Goal: Task Accomplishment & Management: Use online tool/utility

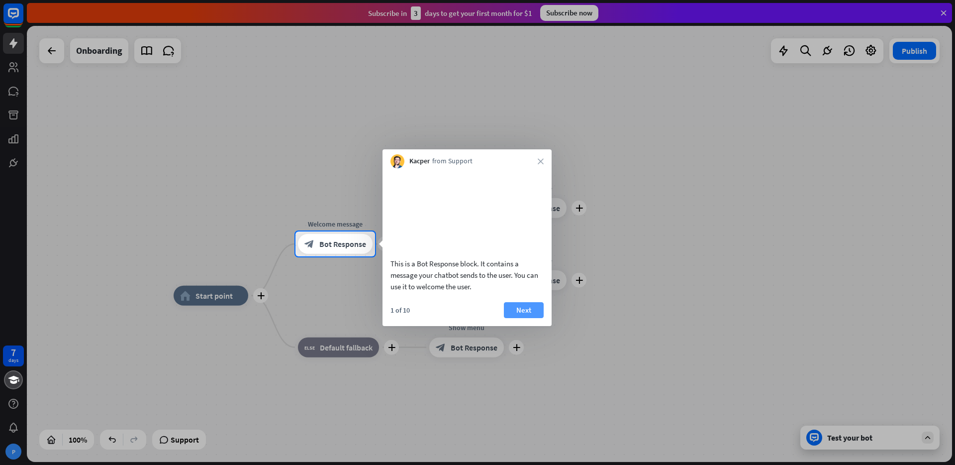
click at [523, 318] on button "Next" at bounding box center [524, 310] width 40 height 16
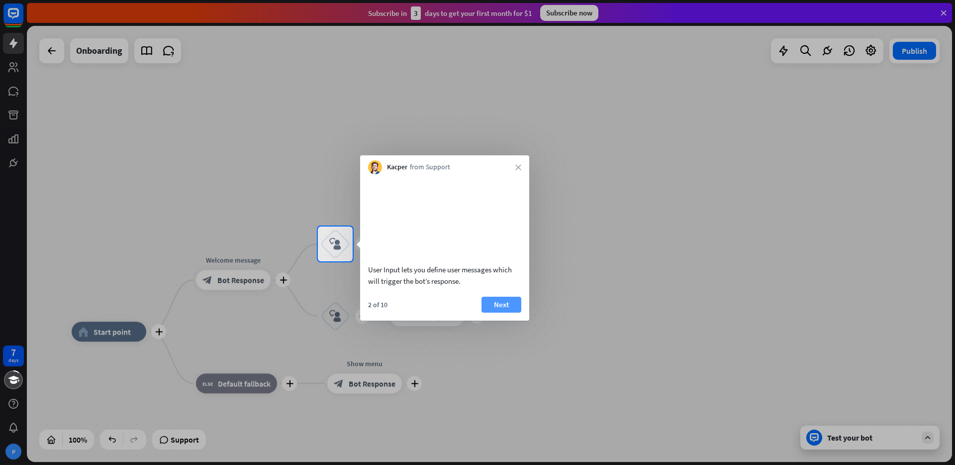
click at [498, 312] on button "Next" at bounding box center [501, 304] width 40 height 16
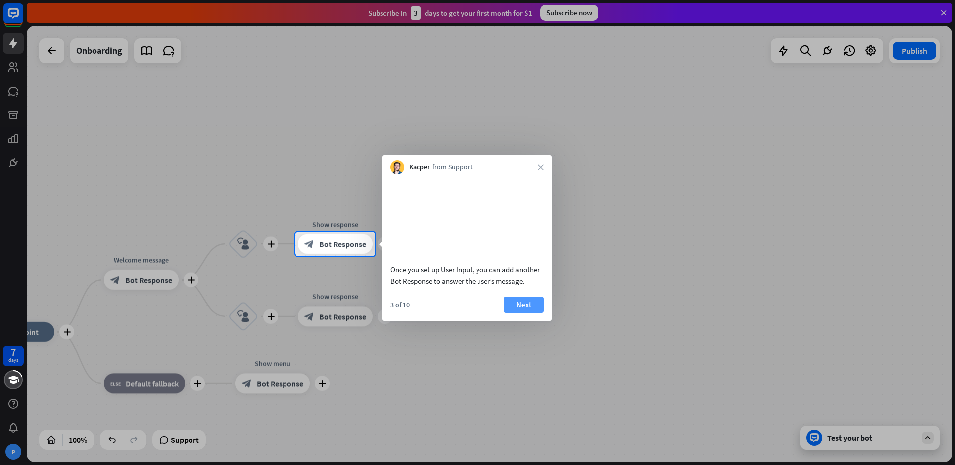
click at [522, 312] on button "Next" at bounding box center [524, 304] width 40 height 16
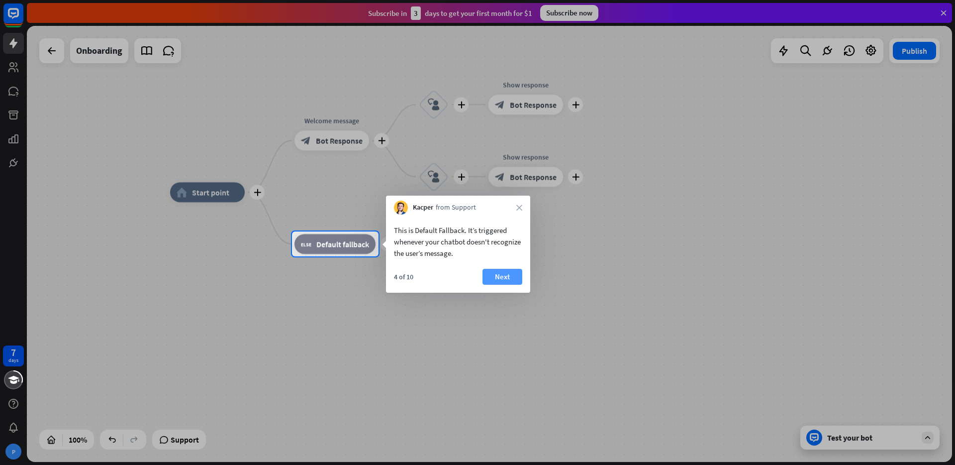
click at [502, 277] on button "Next" at bounding box center [502, 277] width 40 height 16
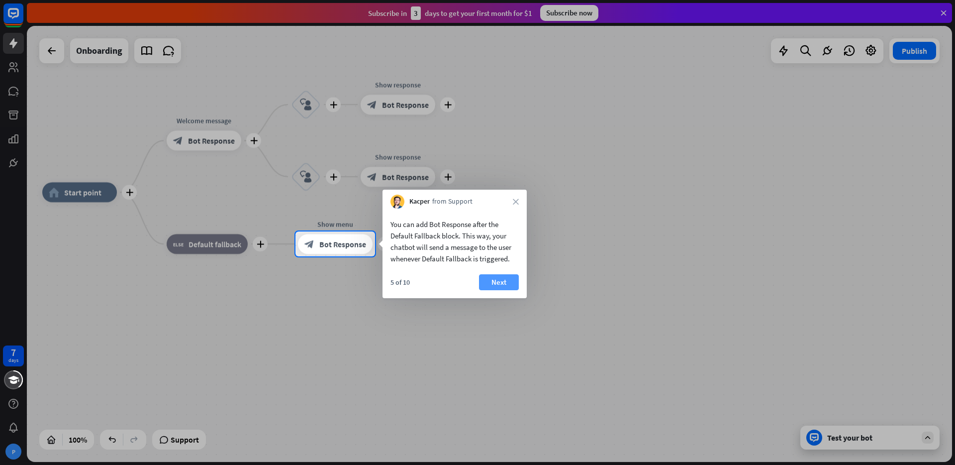
click at [503, 283] on button "Next" at bounding box center [499, 282] width 40 height 16
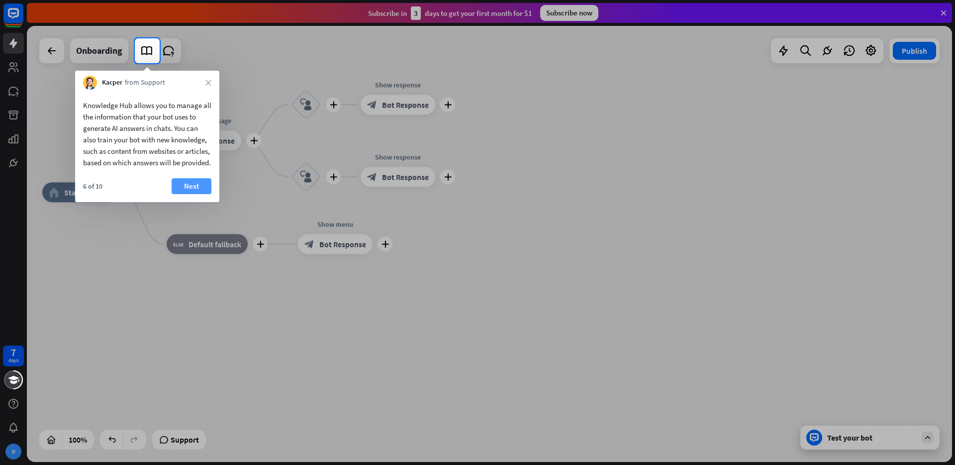
click at [199, 194] on button "Next" at bounding box center [192, 186] width 40 height 16
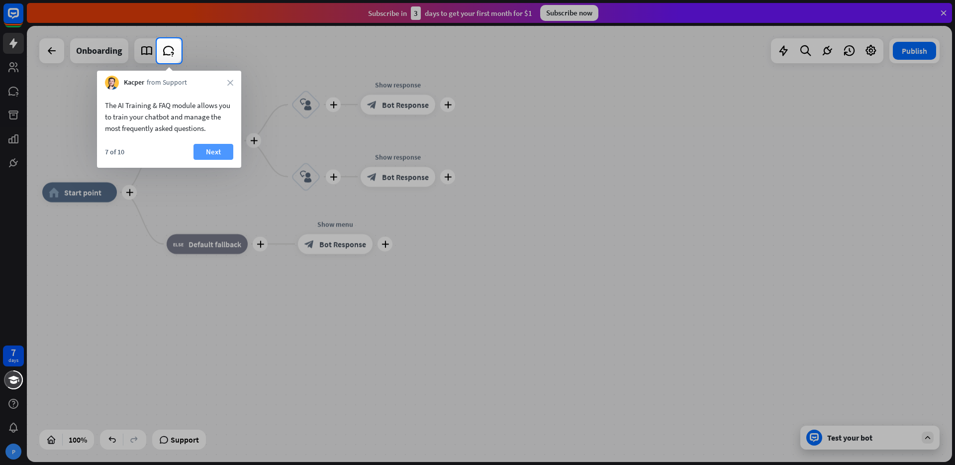
click at [211, 153] on button "Next" at bounding box center [213, 152] width 40 height 16
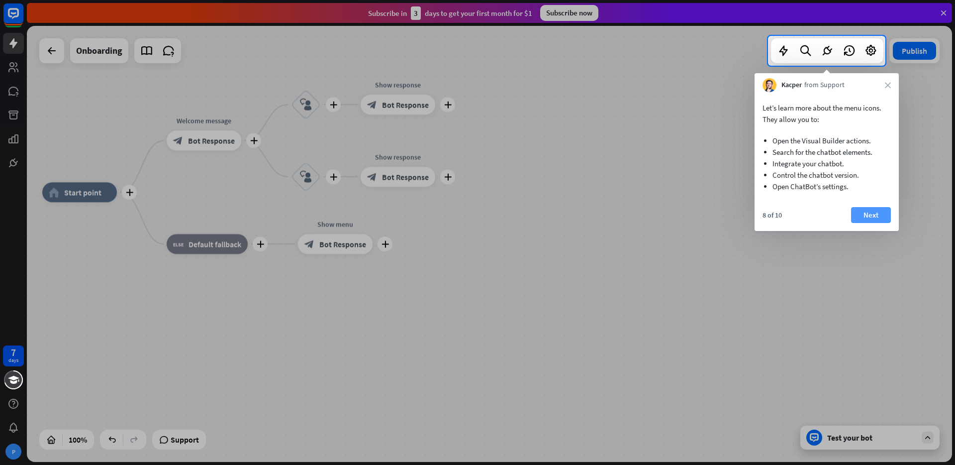
click at [868, 214] on button "Next" at bounding box center [871, 215] width 40 height 16
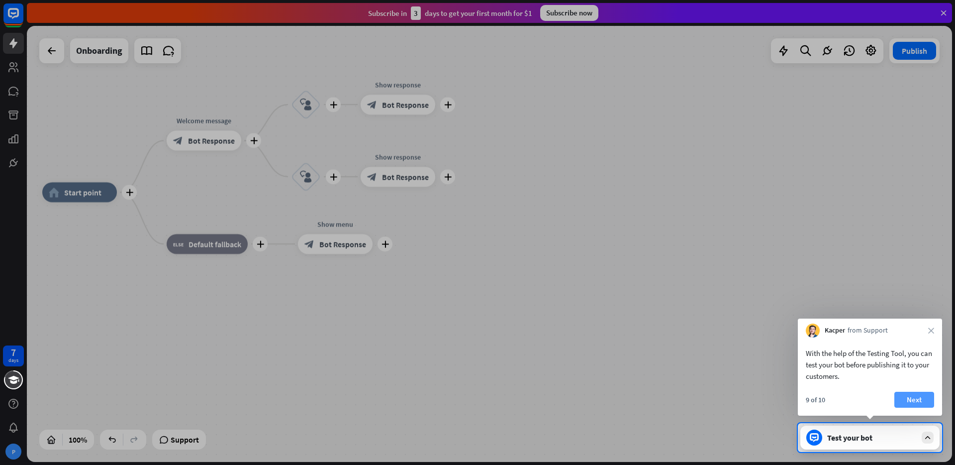
click at [910, 399] on button "Next" at bounding box center [914, 399] width 40 height 16
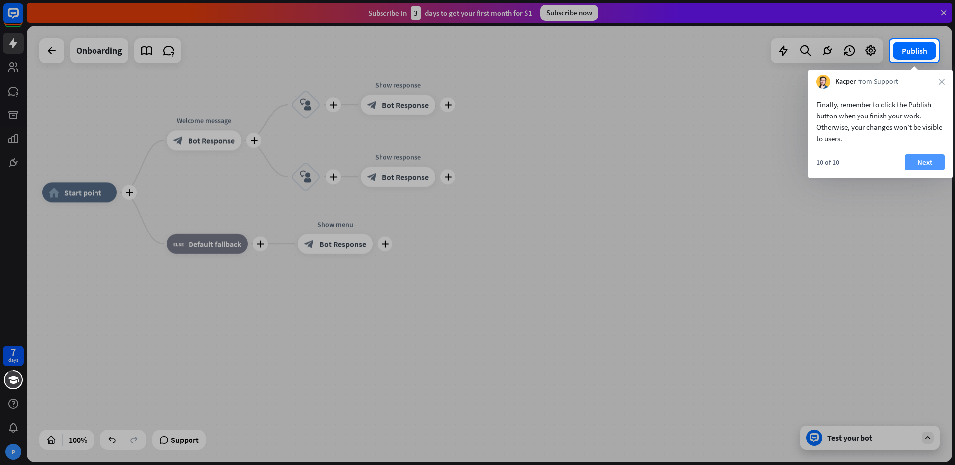
click at [928, 161] on button "Next" at bounding box center [925, 162] width 40 height 16
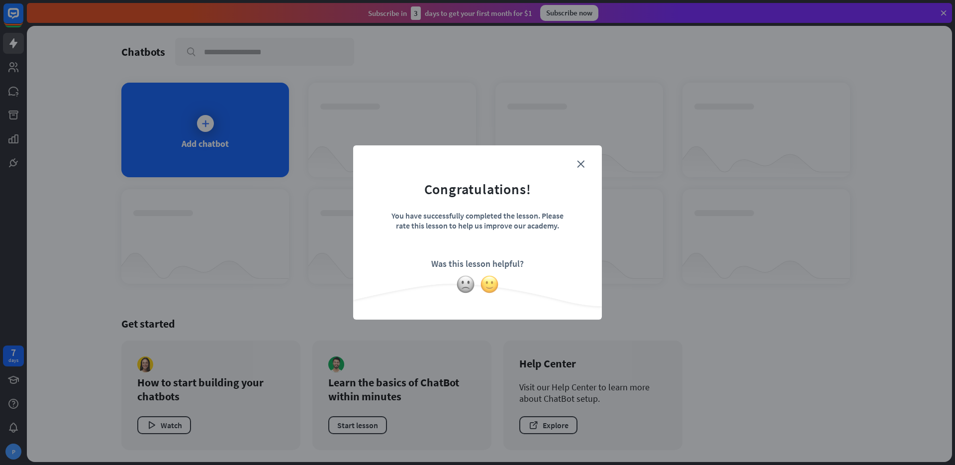
click at [488, 286] on img at bounding box center [489, 284] width 19 height 19
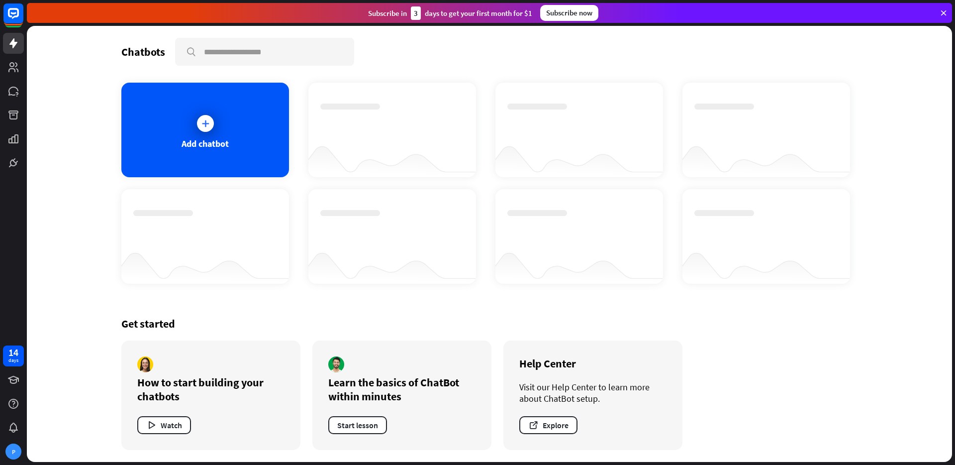
click at [766, 334] on div "Get started How to start building your chatbots Watch Learn the basics of ChatB…" at bounding box center [489, 382] width 736 height 157
click at [202, 110] on div "Add chatbot" at bounding box center [205, 130] width 168 height 94
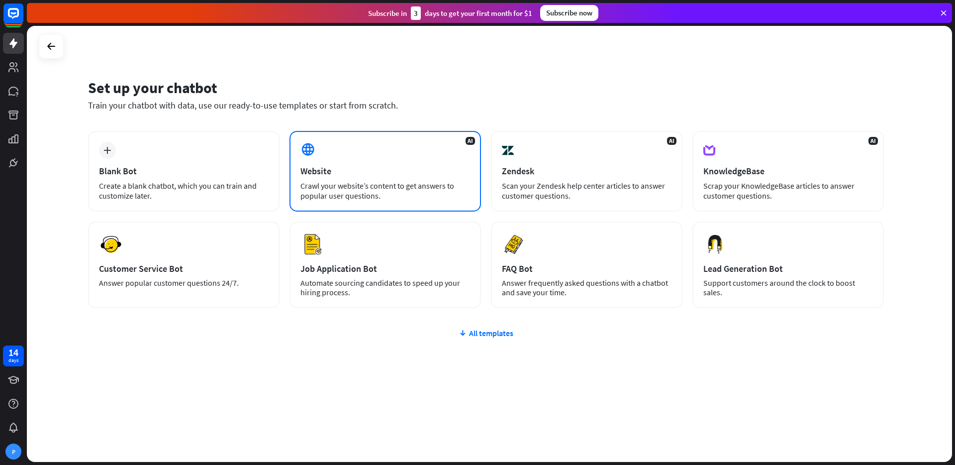
click at [347, 157] on div "AI Website Crawl your website’s content to get answers to popular user question…" at bounding box center [384, 171] width 191 height 81
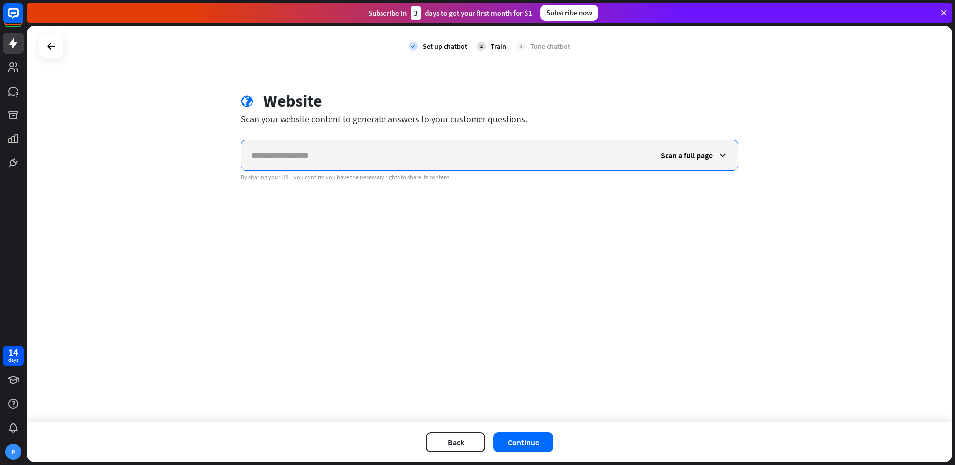
paste input "**********"
type input "**********"
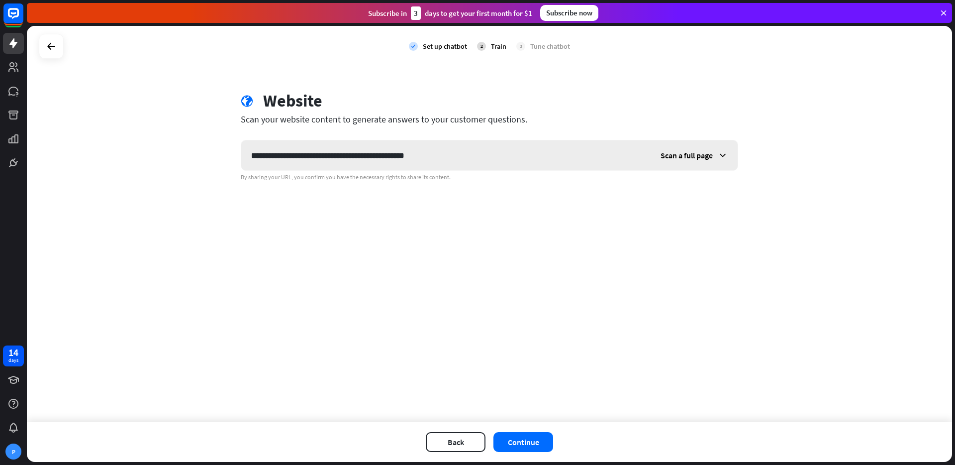
click at [681, 158] on span "Scan a full page" at bounding box center [686, 155] width 52 height 10
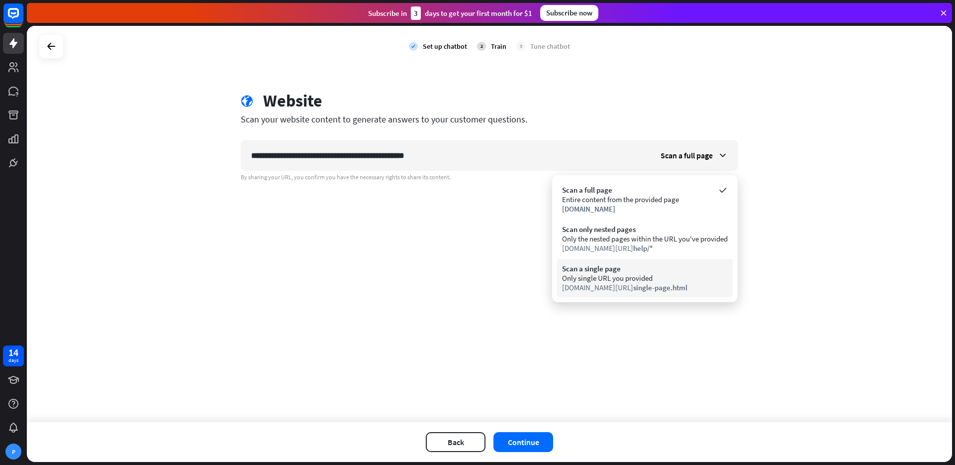
click at [612, 278] on div "Only single URL you provided" at bounding box center [645, 277] width 166 height 9
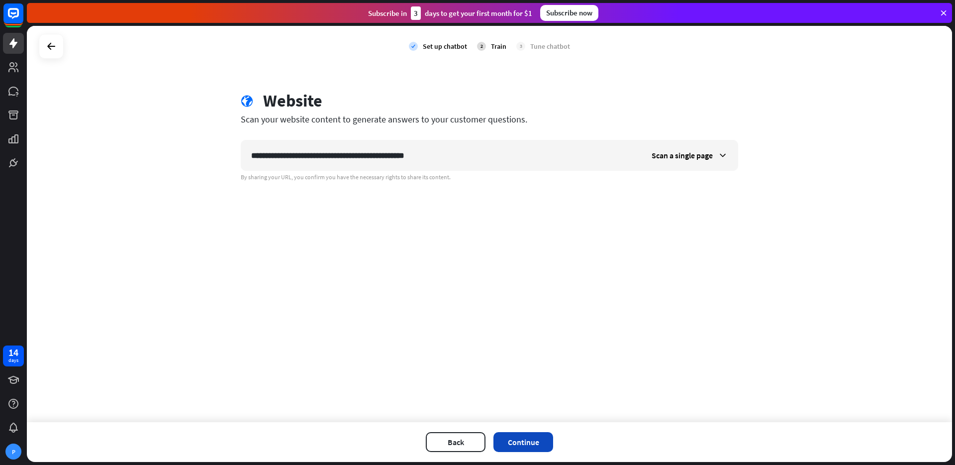
click at [534, 444] on button "Continue" at bounding box center [523, 442] width 60 height 20
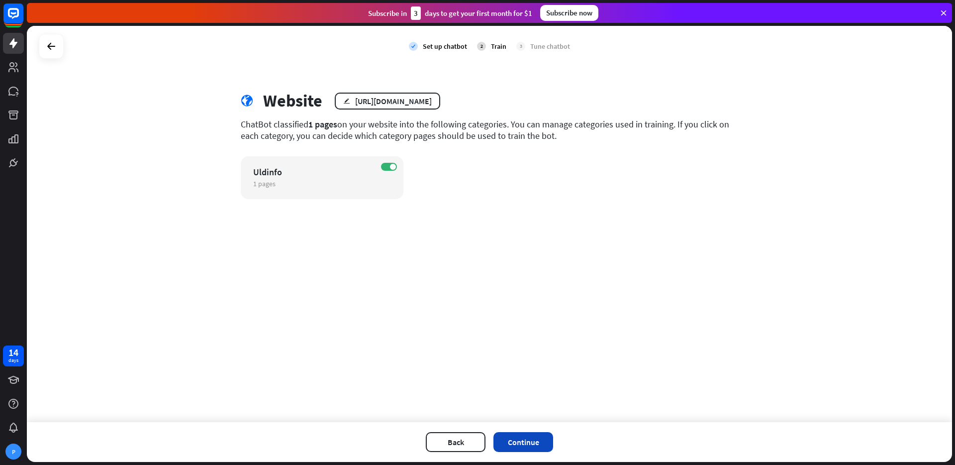
click at [517, 441] on button "Continue" at bounding box center [523, 442] width 60 height 20
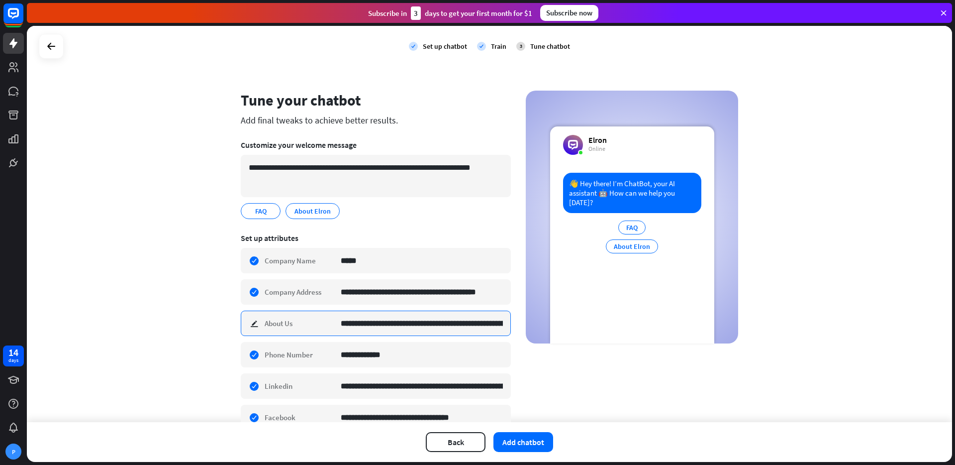
type textarea "**********"
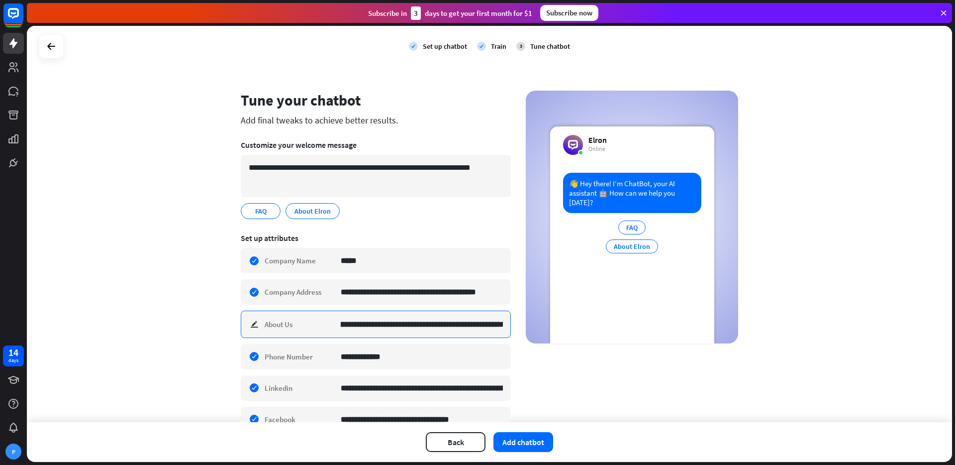
drag, startPoint x: 454, startPoint y: 329, endPoint x: 520, endPoint y: 330, distance: 66.7
click at [520, 330] on div "**********" at bounding box center [489, 283] width 497 height 385
click at [254, 212] on span "FAQ" at bounding box center [260, 210] width 13 height 11
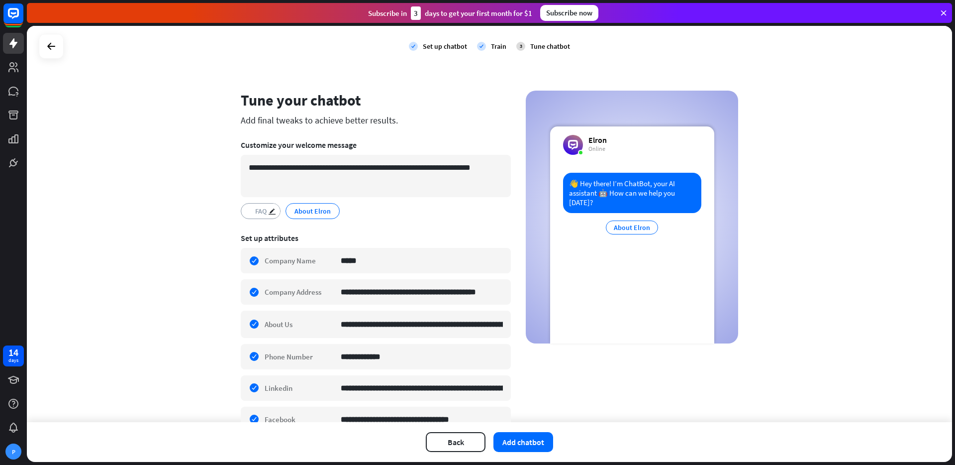
click at [257, 213] on span "FAQ" at bounding box center [260, 210] width 13 height 11
click at [521, 436] on button "Add chatbot" at bounding box center [523, 442] width 60 height 20
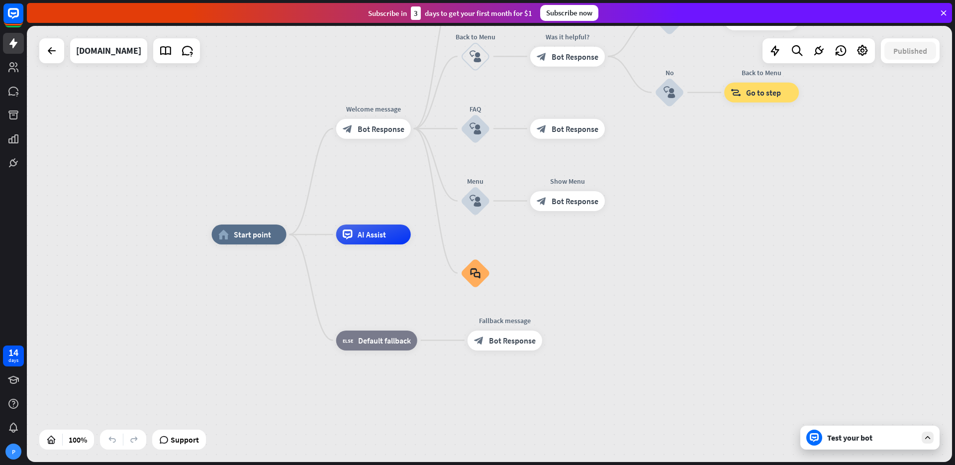
click at [864, 442] on div "Test your bot" at bounding box center [872, 437] width 90 height 10
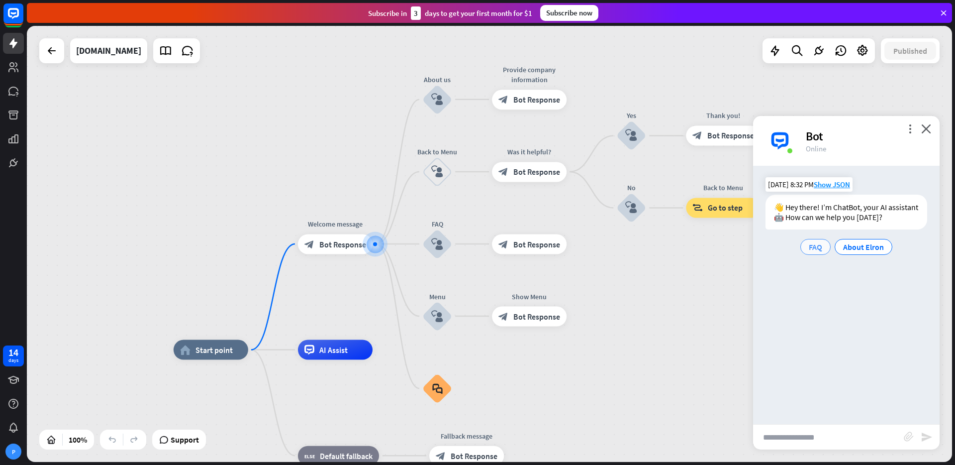
click at [811, 248] on span "FAQ" at bounding box center [815, 247] width 13 height 10
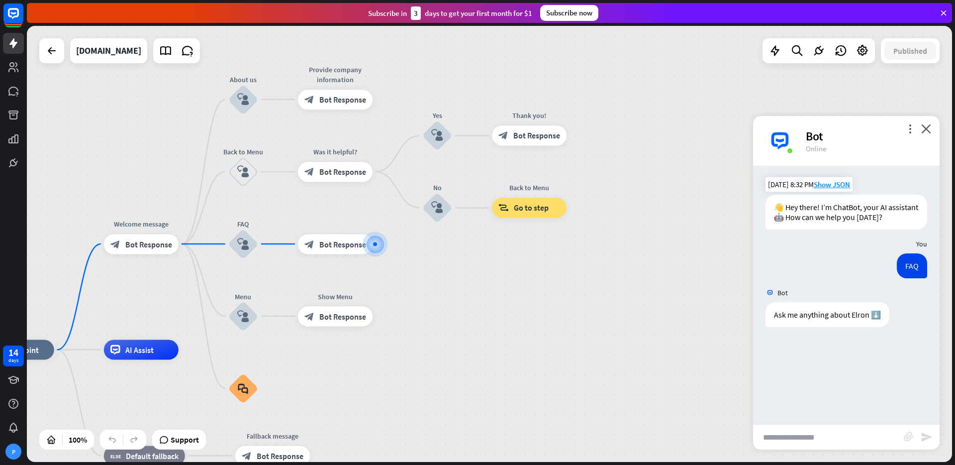
click at [800, 434] on input "text" at bounding box center [828, 436] width 151 height 25
paste input "**********"
type input "**********"
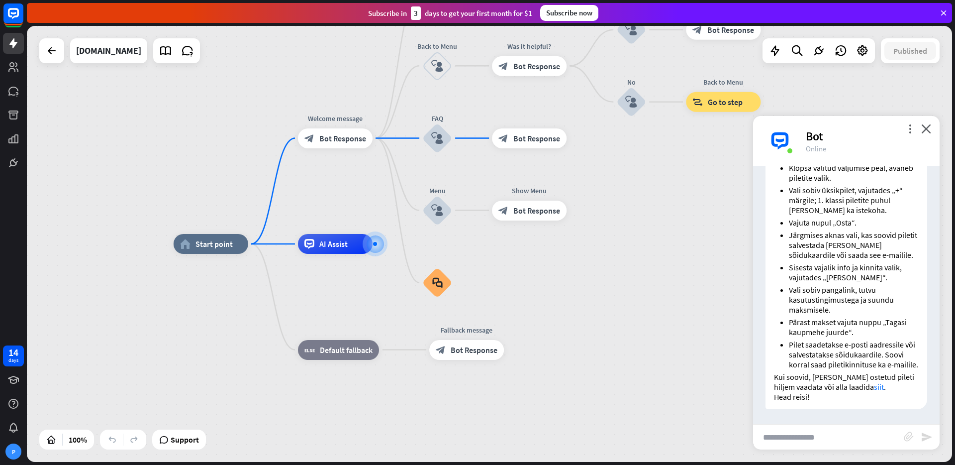
scroll to position [341, 0]
click at [879, 387] on link "siit" at bounding box center [879, 386] width 10 height 10
click at [825, 443] on input "text" at bounding box center [828, 436] width 151 height 25
type input "**********"
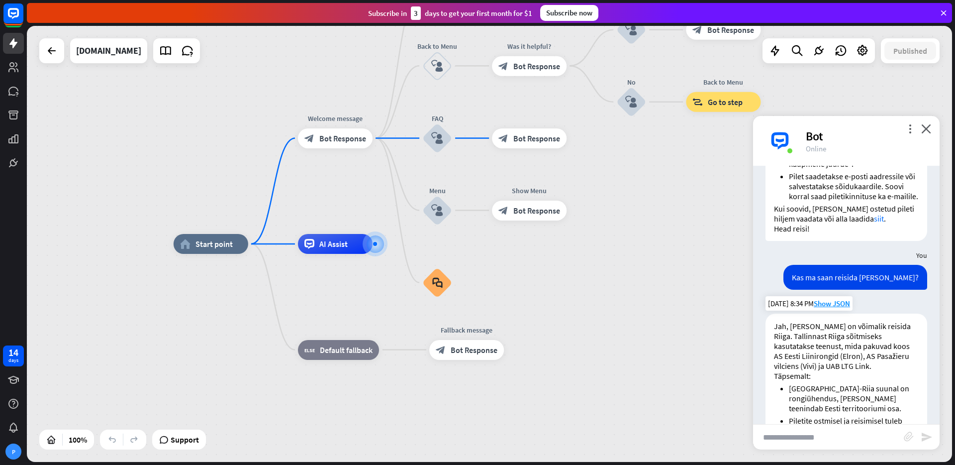
scroll to position [475, 0]
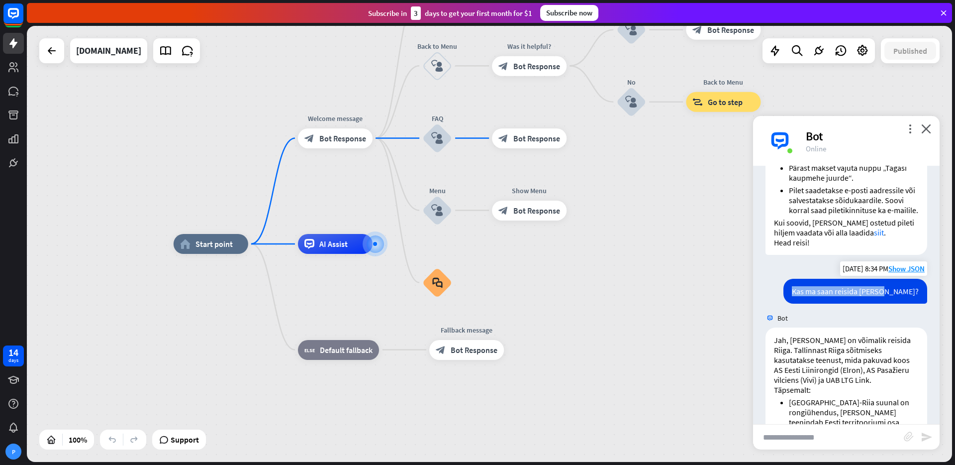
drag, startPoint x: 826, startPoint y: 312, endPoint x: 913, endPoint y: 311, distance: 87.0
click at [913, 303] on div "Kas ma saan reisida [PERSON_NAME]?" at bounding box center [855, 291] width 144 height 25
copy div "Kas ma saan reisida [PERSON_NAME]?"
click at [768, 279] on div "You" at bounding box center [846, 269] width 187 height 19
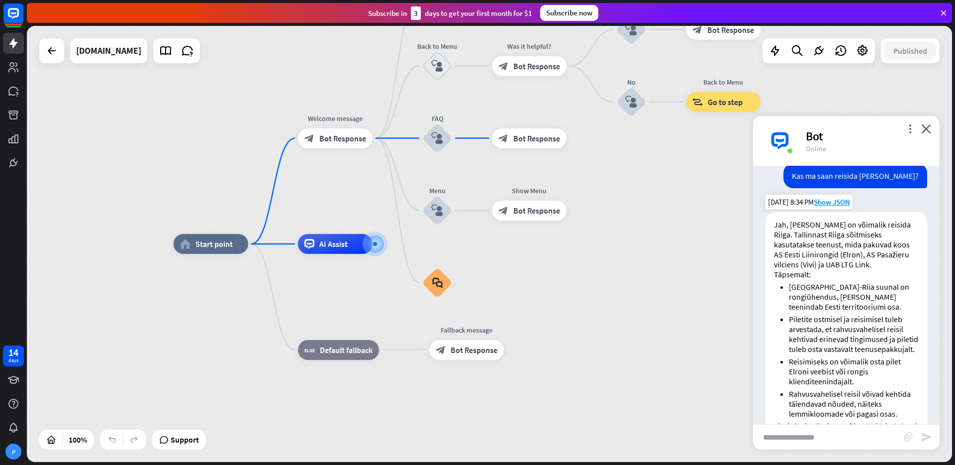
scroll to position [609, 0]
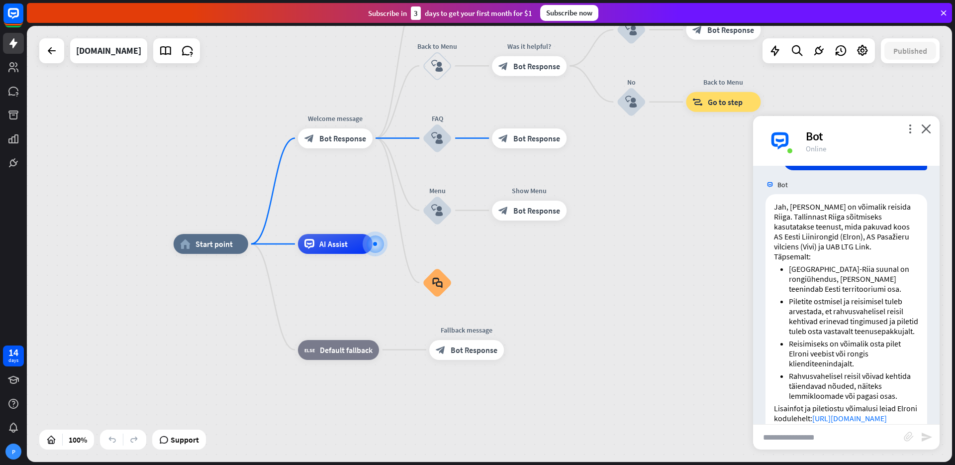
click at [822, 439] on input "text" at bounding box center [828, 436] width 151 height 25
type input "**********"
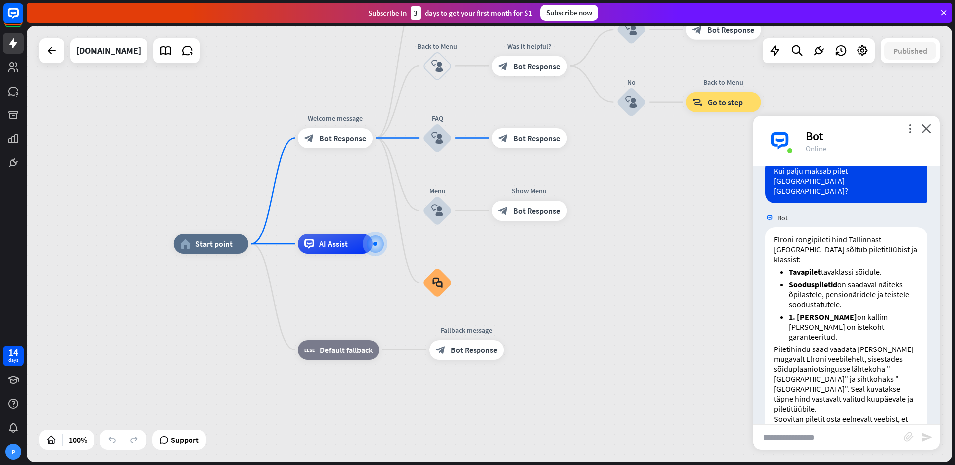
scroll to position [905, 0]
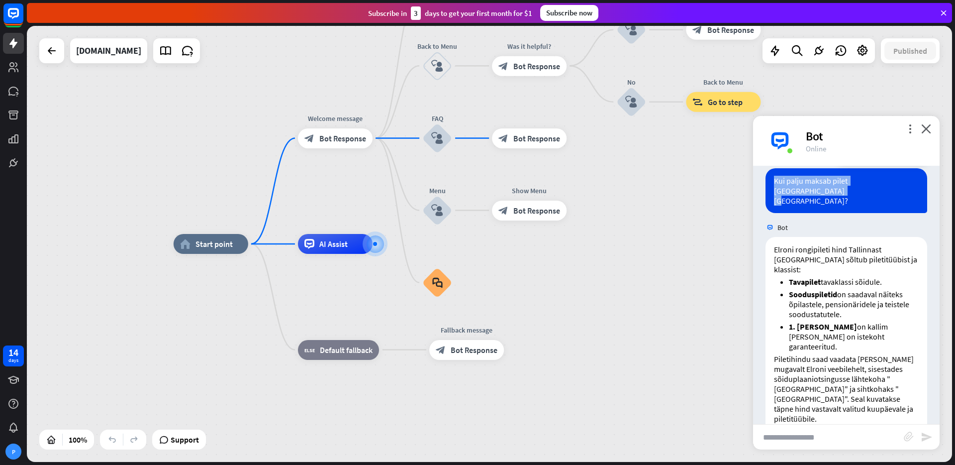
drag, startPoint x: 809, startPoint y: 222, endPoint x: 773, endPoint y: 209, distance: 38.2
click at [773, 209] on div "Kui palju maksab pilet [GEOGRAPHIC_DATA] [GEOGRAPHIC_DATA]?" at bounding box center [846, 190] width 162 height 45
copy div "Kui palju maksab pilet [GEOGRAPHIC_DATA] [GEOGRAPHIC_DATA]?"
click at [750, 220] on div "home_2 Start point Welcome message block_bot_response Bot Response About us blo…" at bounding box center [489, 244] width 925 height 436
click at [758, 217] on div "Kui palju maksab pilet [GEOGRAPHIC_DATA] [GEOGRAPHIC_DATA]? [DATE] 8:37 PM Show…" at bounding box center [846, 193] width 187 height 50
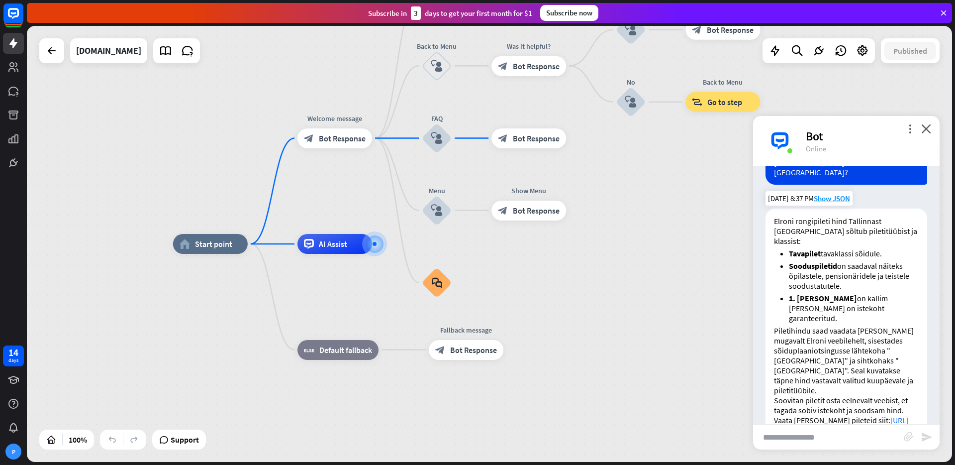
scroll to position [934, 0]
